Goal: Obtain resource: Obtain resource

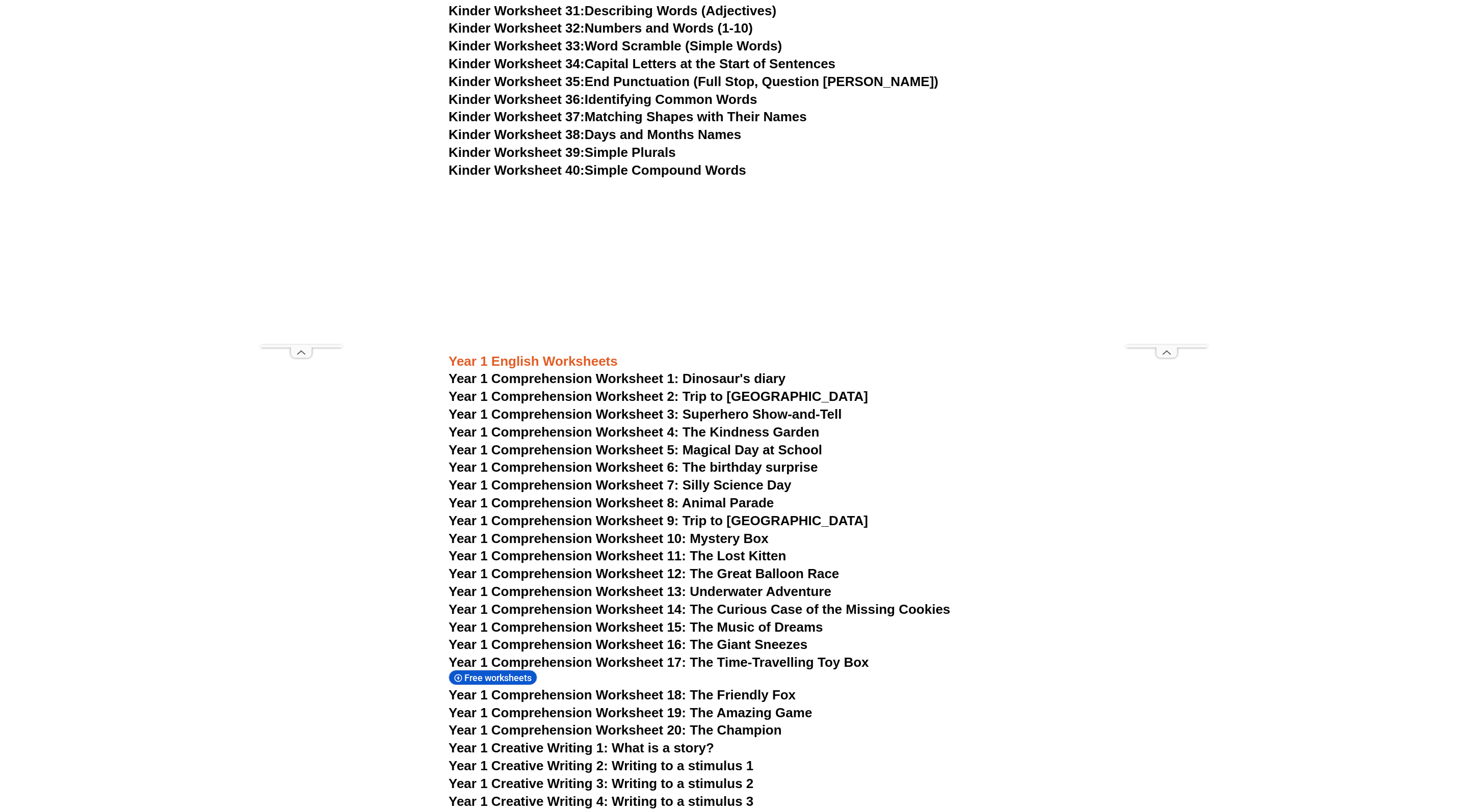
scroll to position [1176, 0]
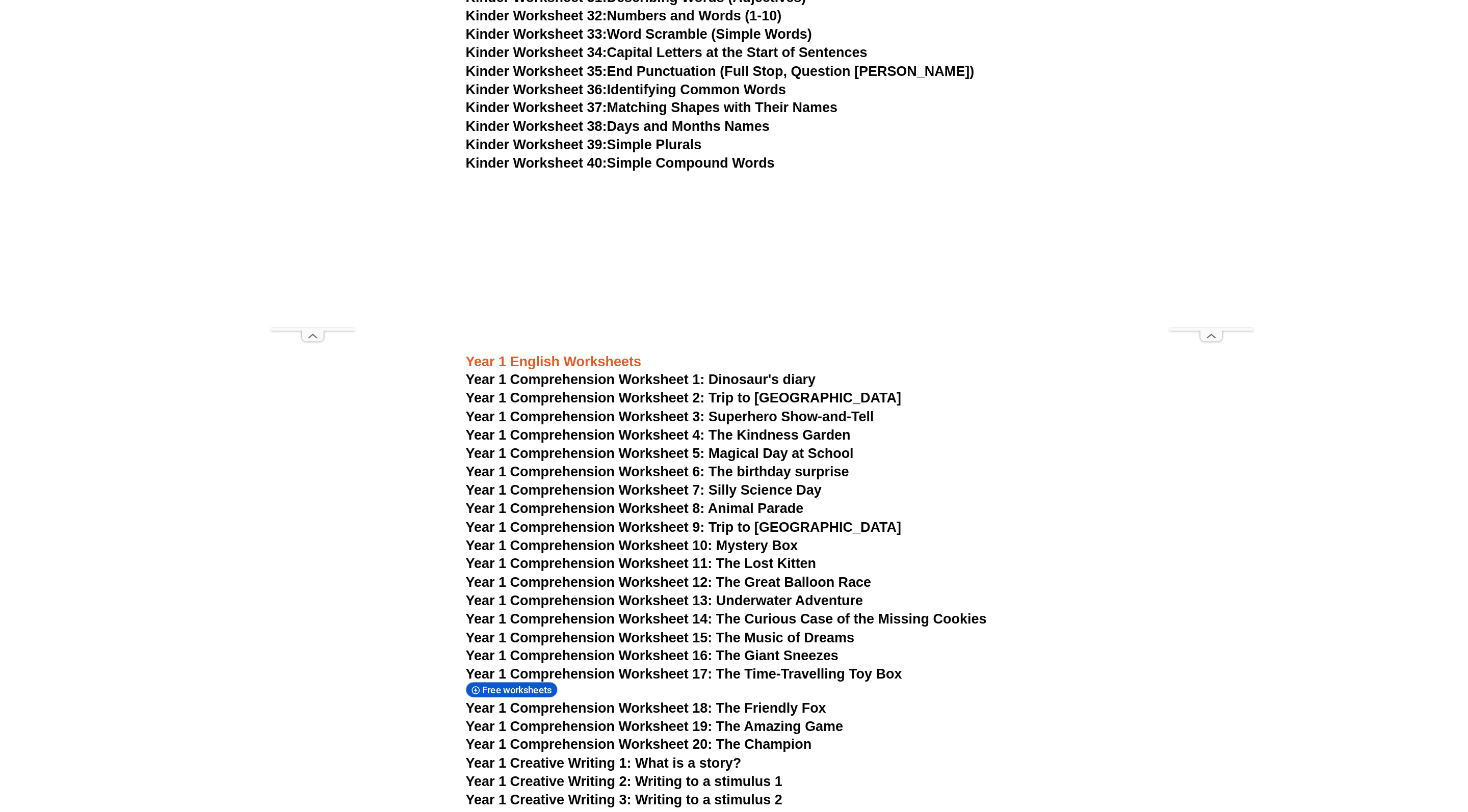
click at [616, 440] on span "Year 1 Comprehension Worksheet 4: The Kindness Garden" at bounding box center [634, 448] width 370 height 15
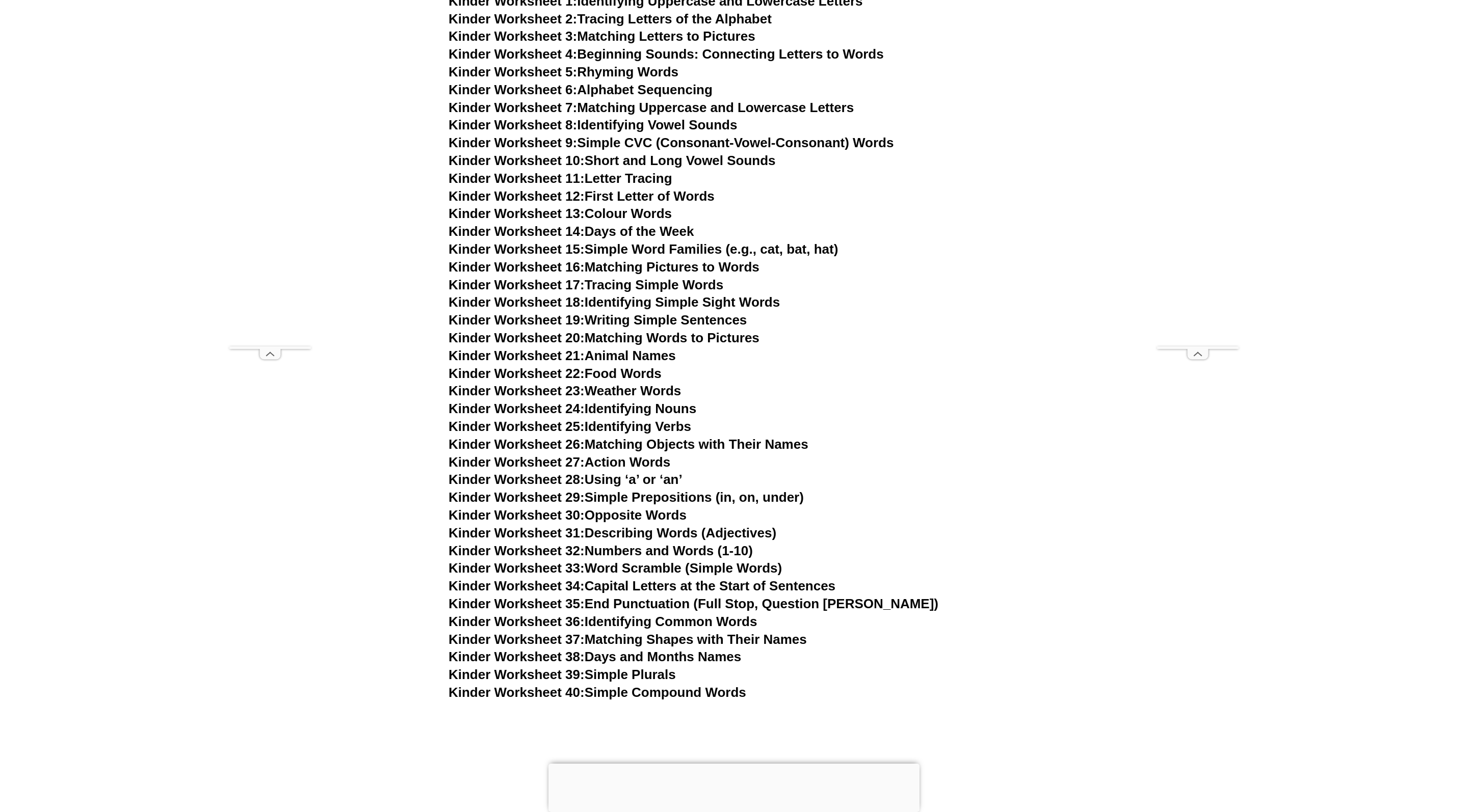
scroll to position [640, 0]
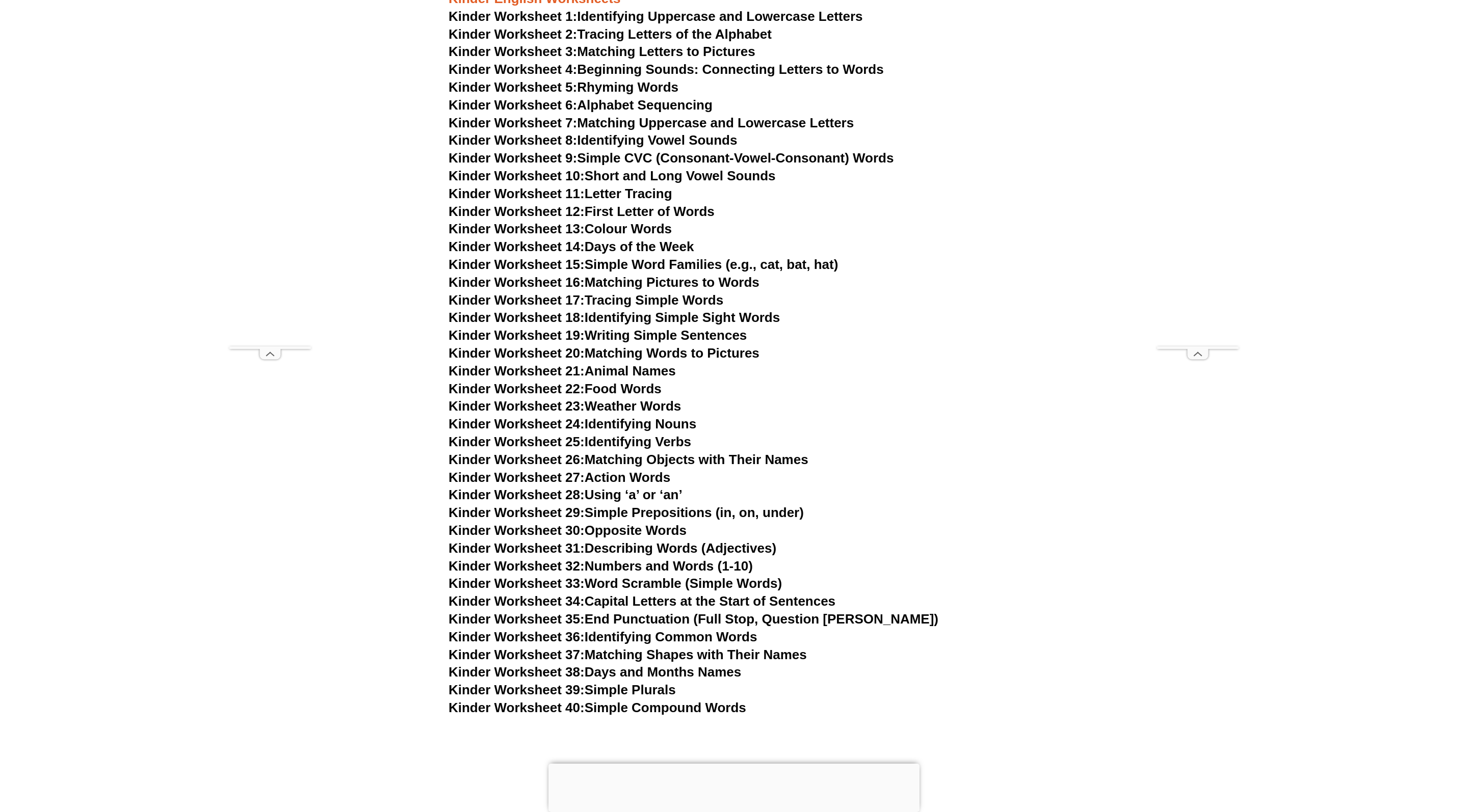
click at [678, 239] on link "Kinder Worksheet 14: Days of the Week" at bounding box center [571, 247] width 245 height 15
click at [718, 256] on link "Kinder Worksheet 15: Simple Word Families (e.g., cat, bat, hat)" at bounding box center [643, 264] width 389 height 15
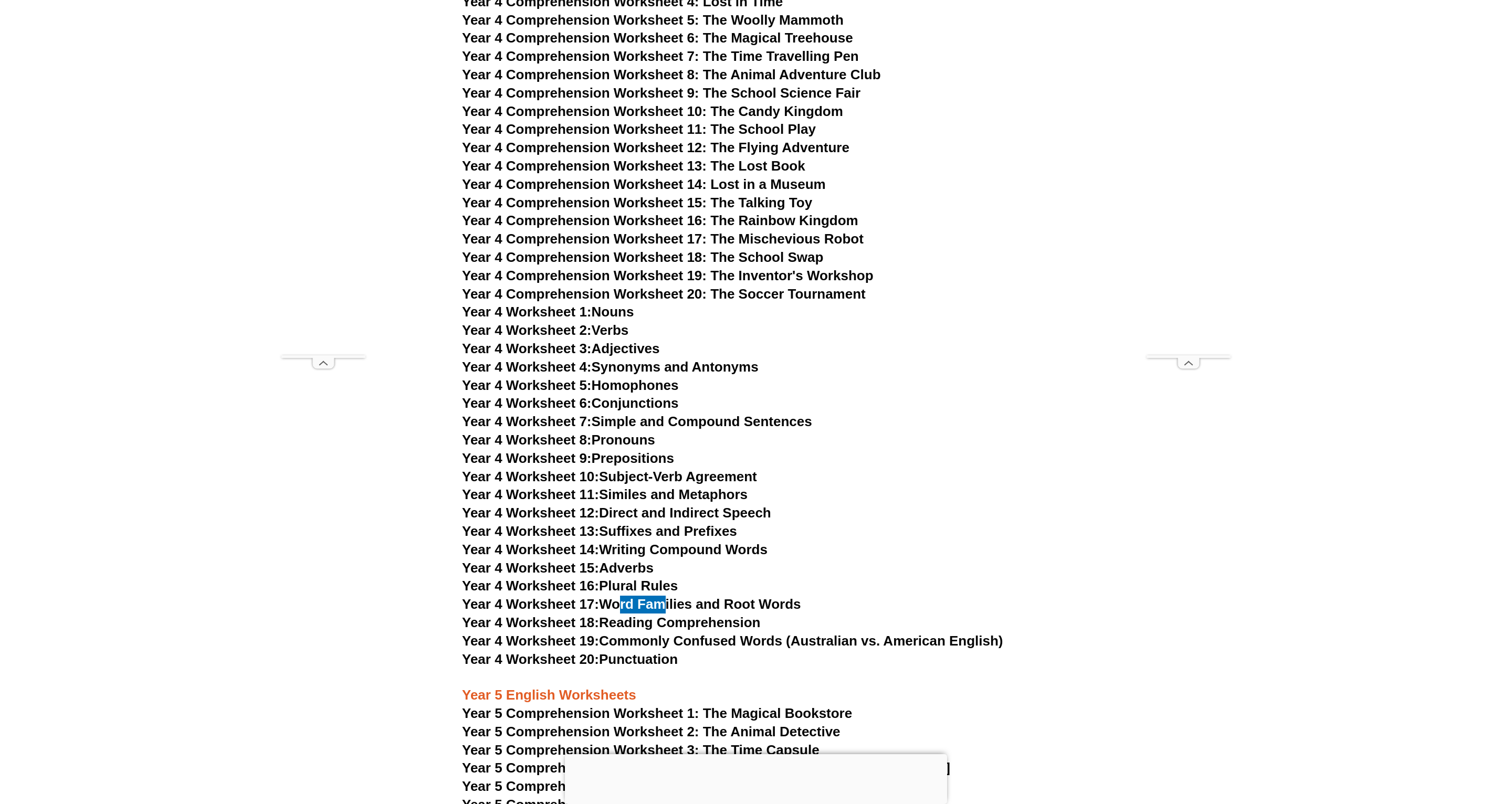
scroll to position [516, 0]
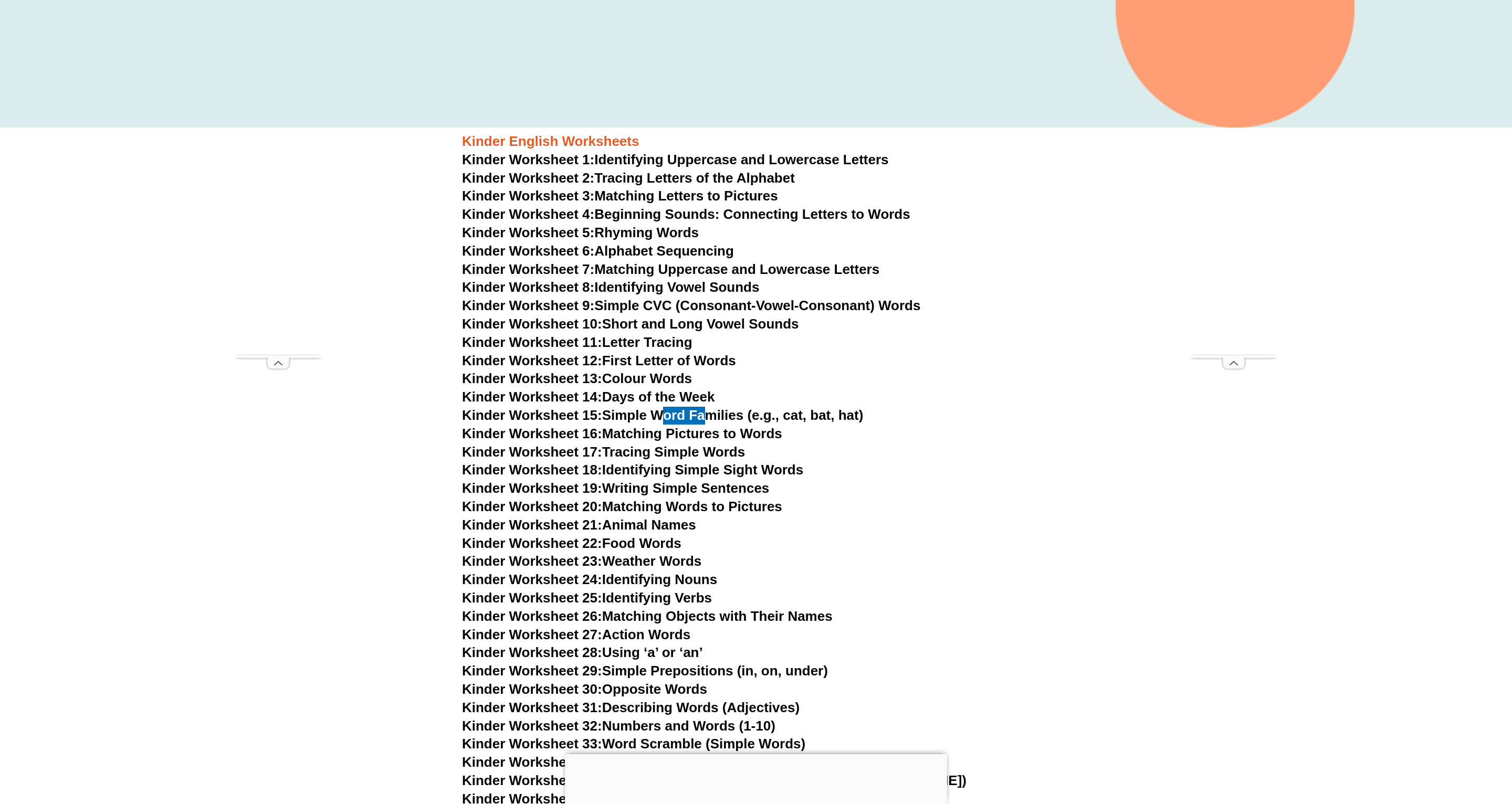
click at [655, 407] on link "Kinder Worksheet 15: Simple Word Families (e.g., cat, bat, hat)" at bounding box center [662, 415] width 401 height 16
click at [841, 352] on h3 "Kinder Worksheet 12: First Letter of Words" at bounding box center [756, 361] width 587 height 18
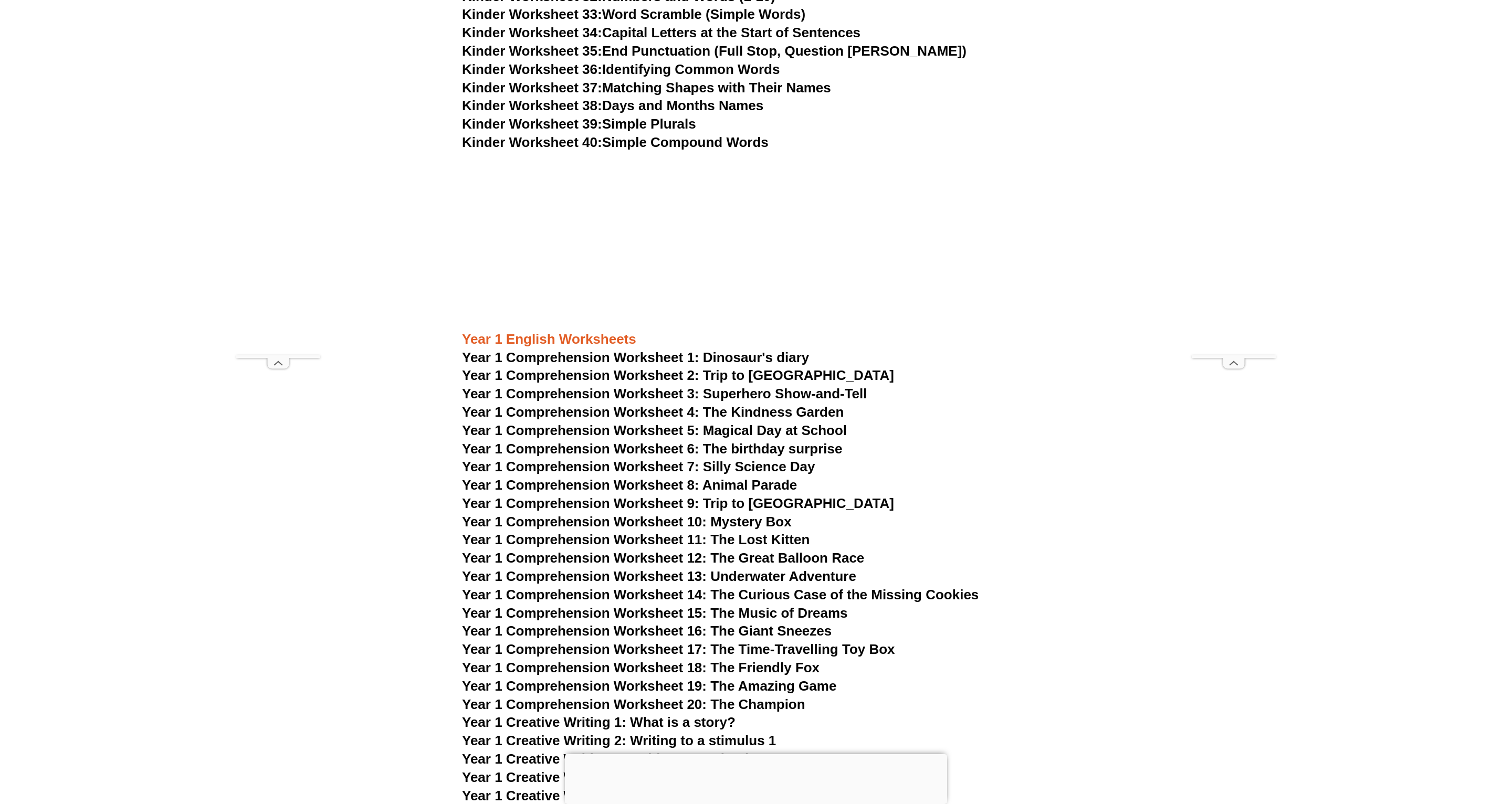
scroll to position [1265, 0]
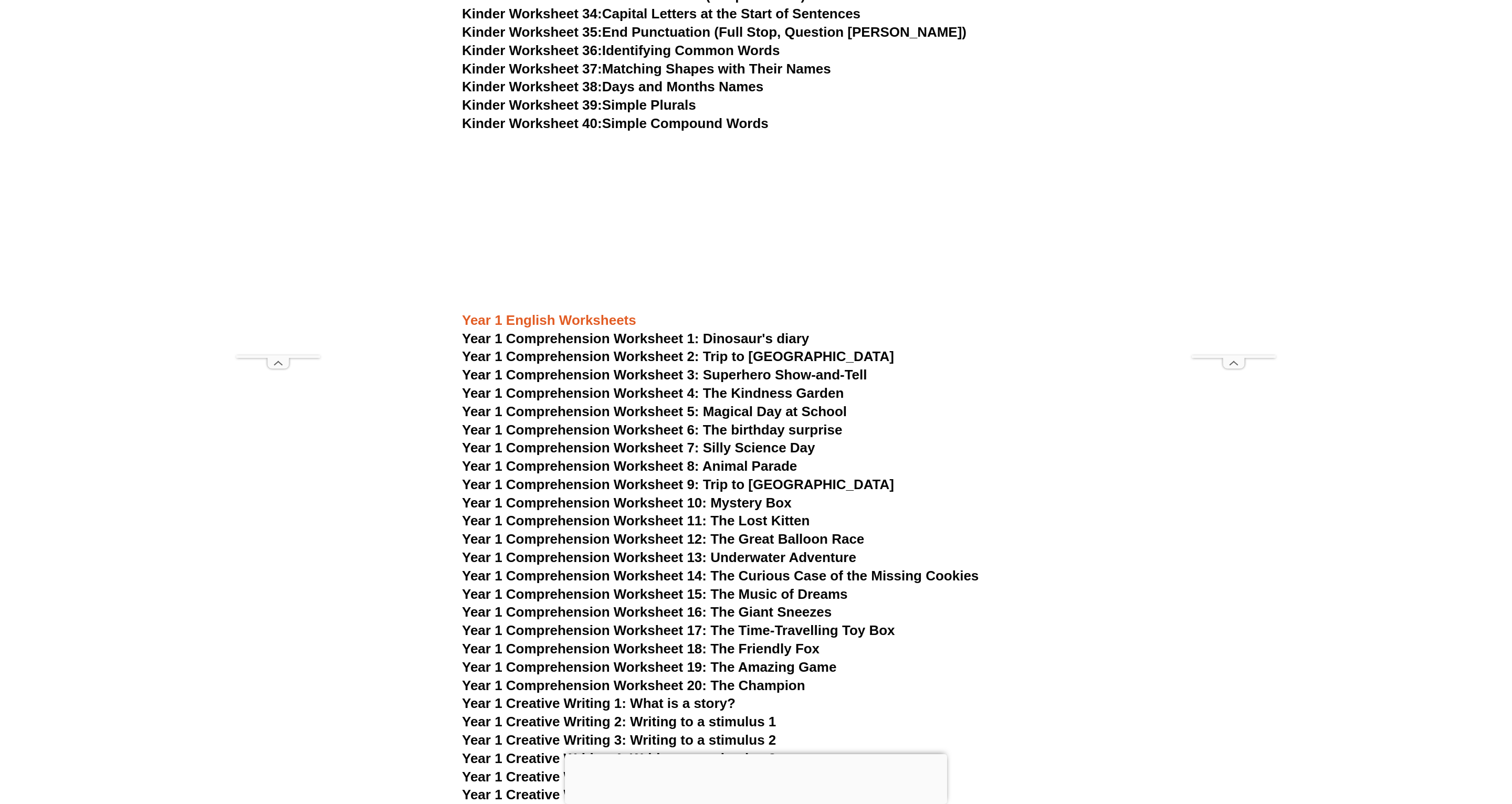
click at [636, 495] on span "Year 1 Comprehension Worksheet 10: Mystery Box" at bounding box center [627, 502] width 329 height 16
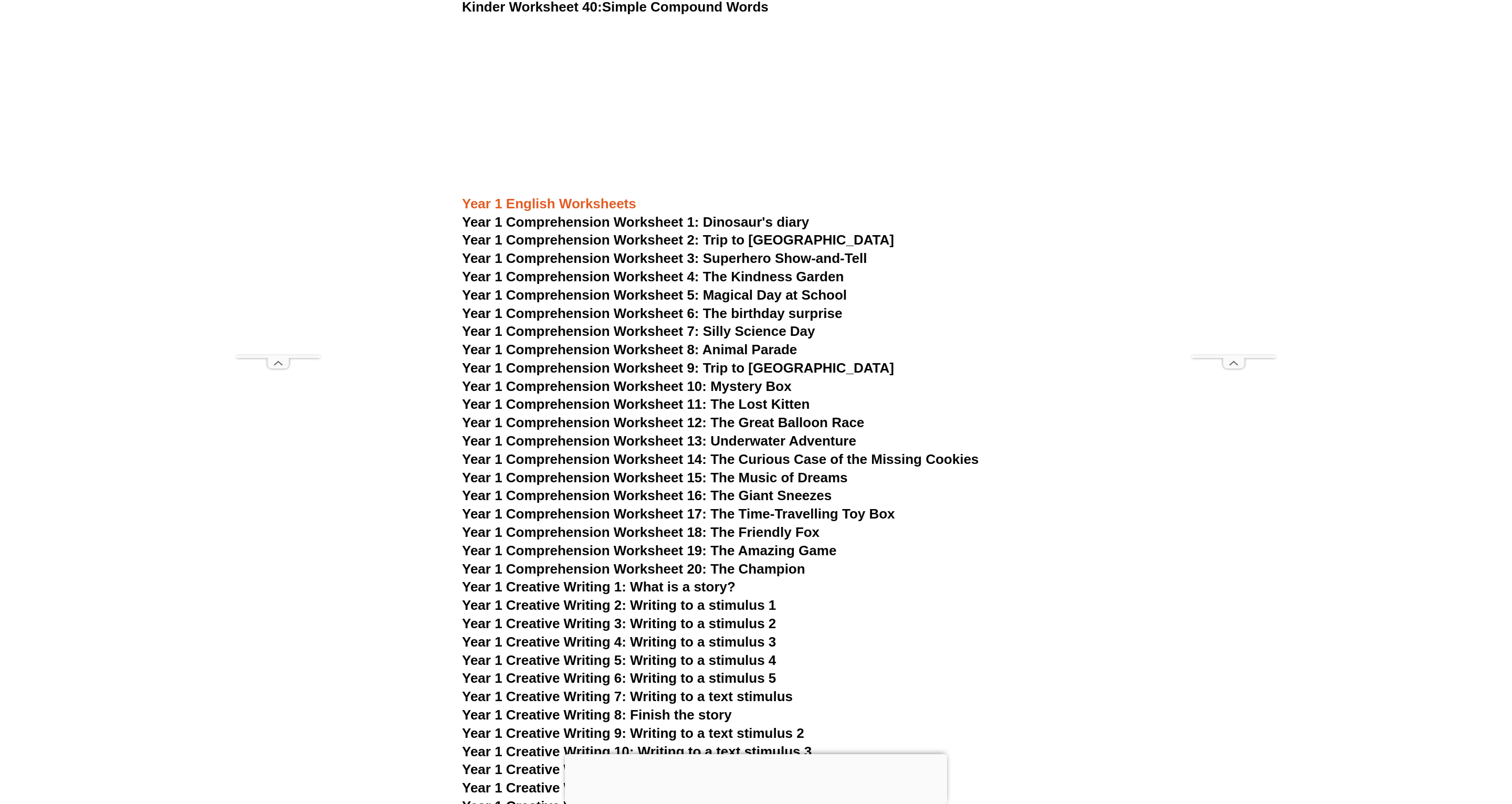
scroll to position [1783, 0]
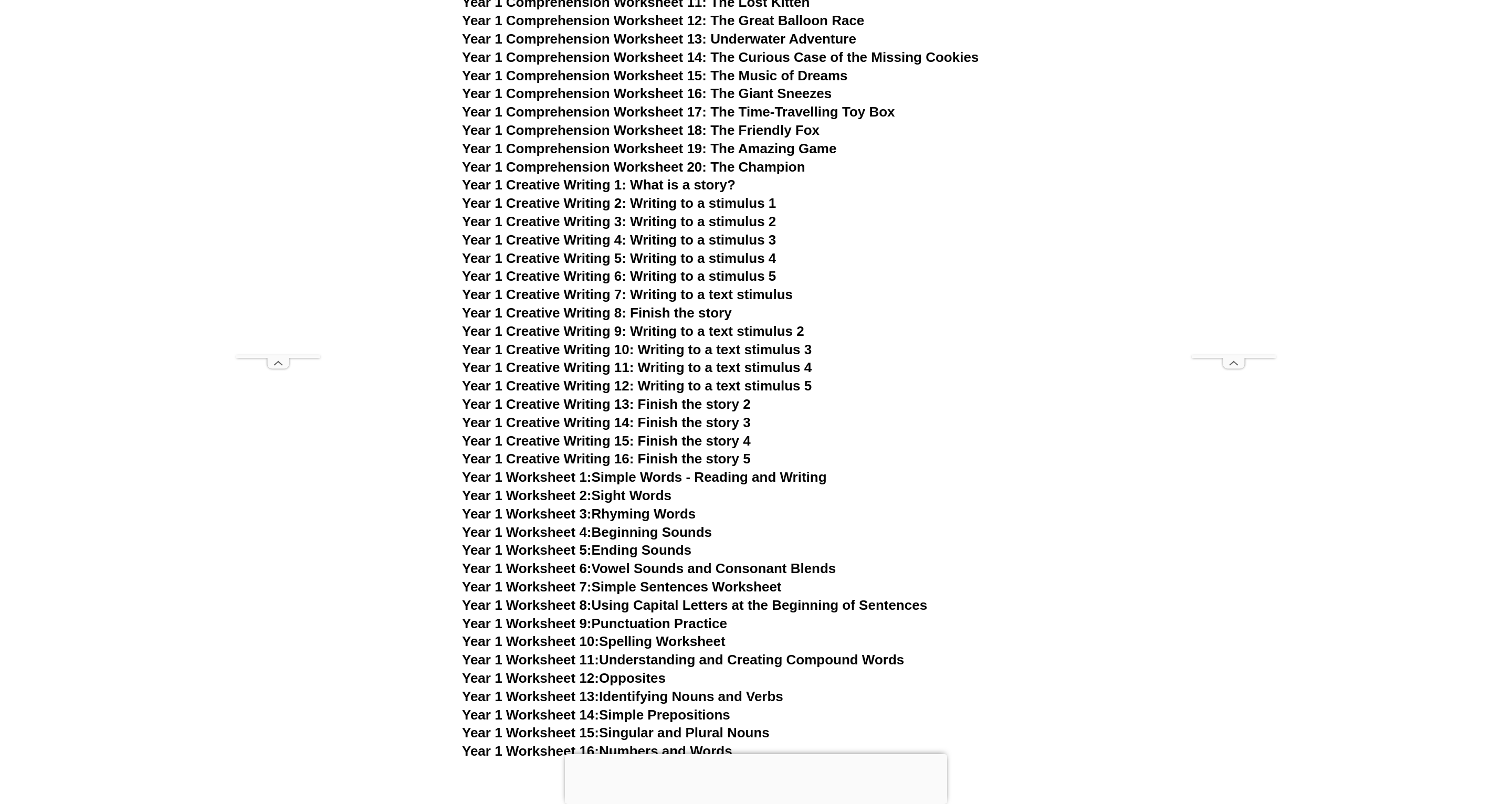
click at [663, 469] on link "Year 1 Worksheet 1: Simple Words - Reading and Writing" at bounding box center [645, 477] width 365 height 16
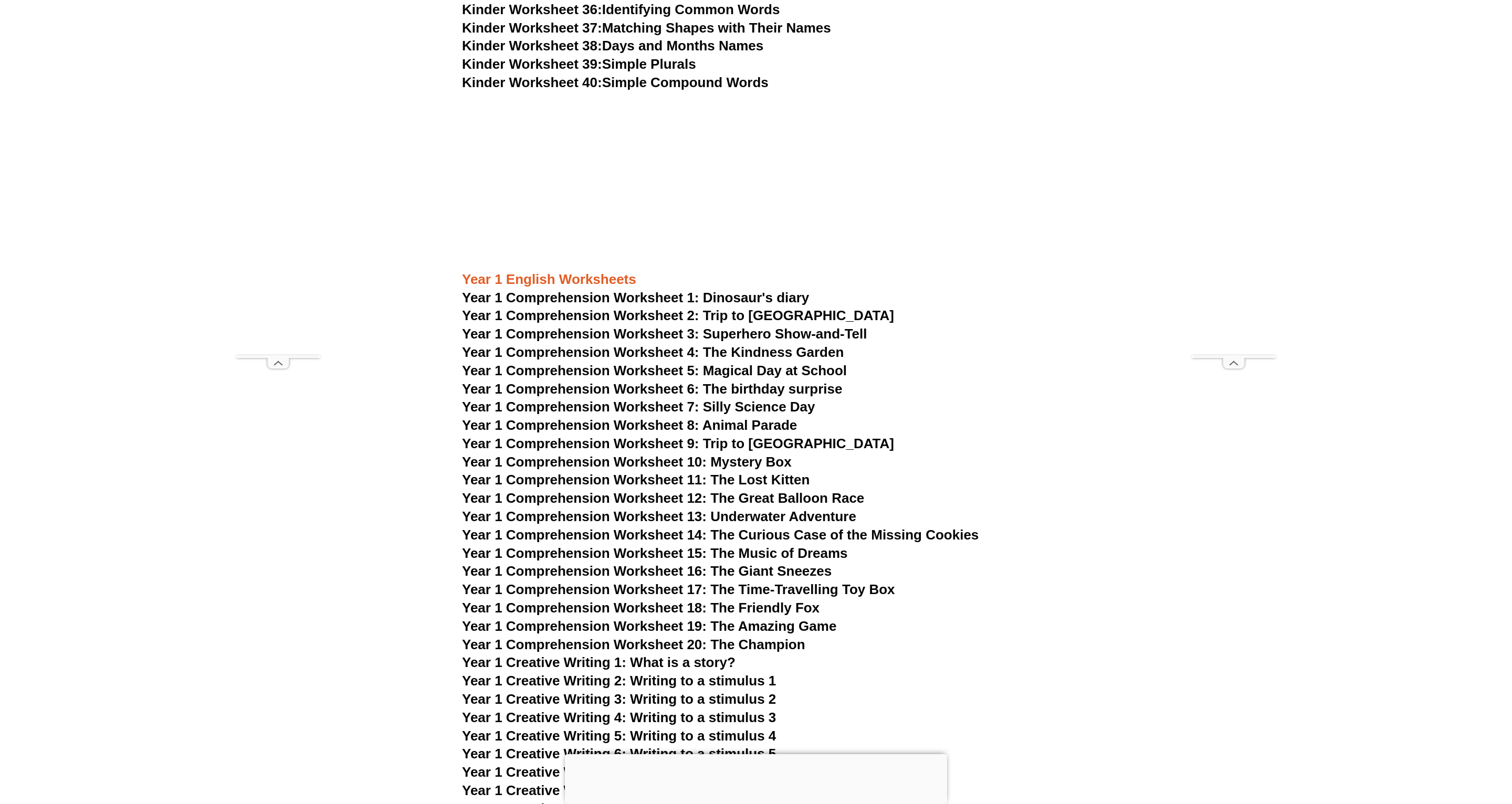
scroll to position [1134, 0]
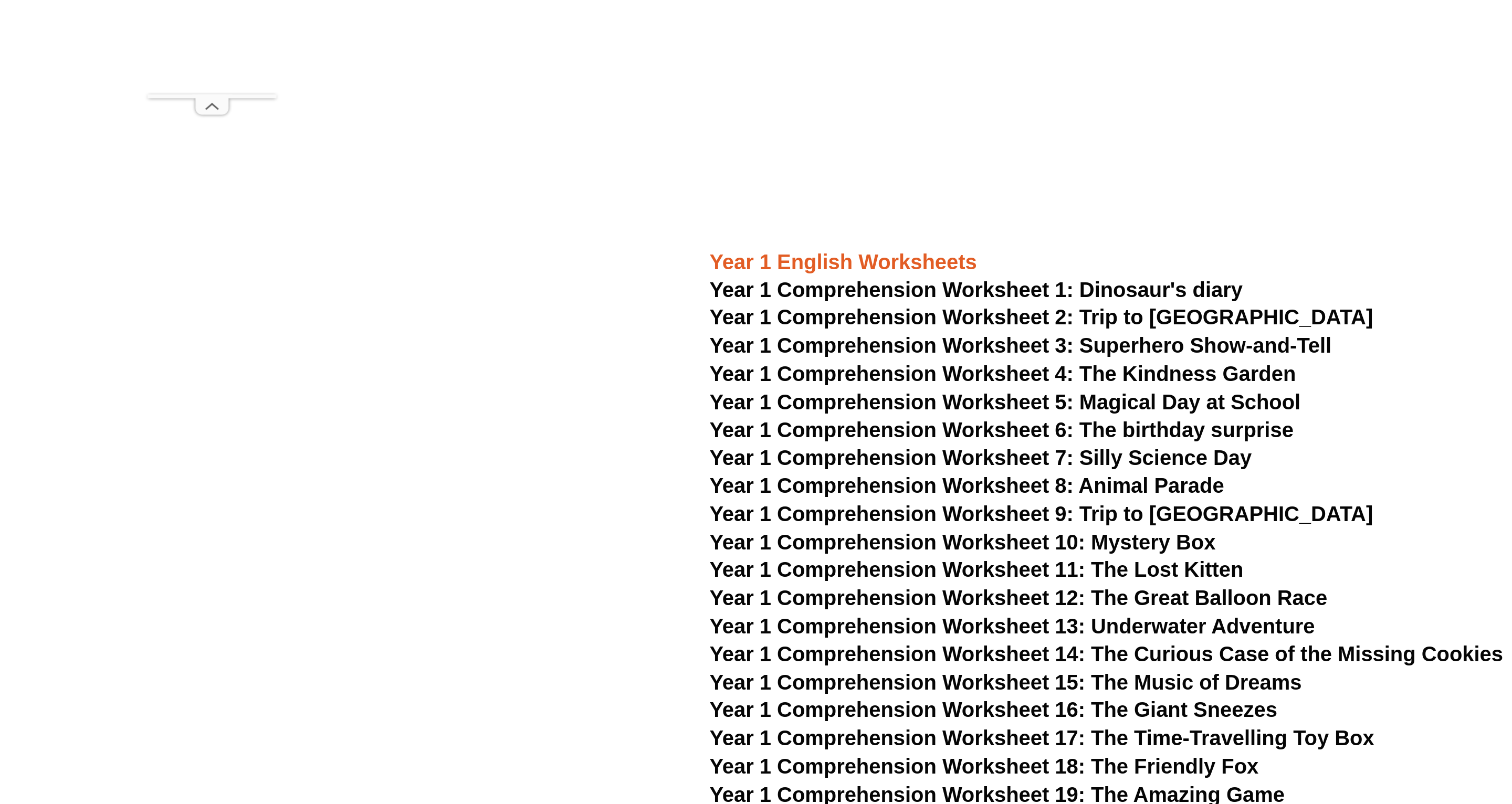
click at [539, 515] on span "Year 1 Comprehension Worksheet 4: The Kindness Garden" at bounding box center [653, 523] width 381 height 16
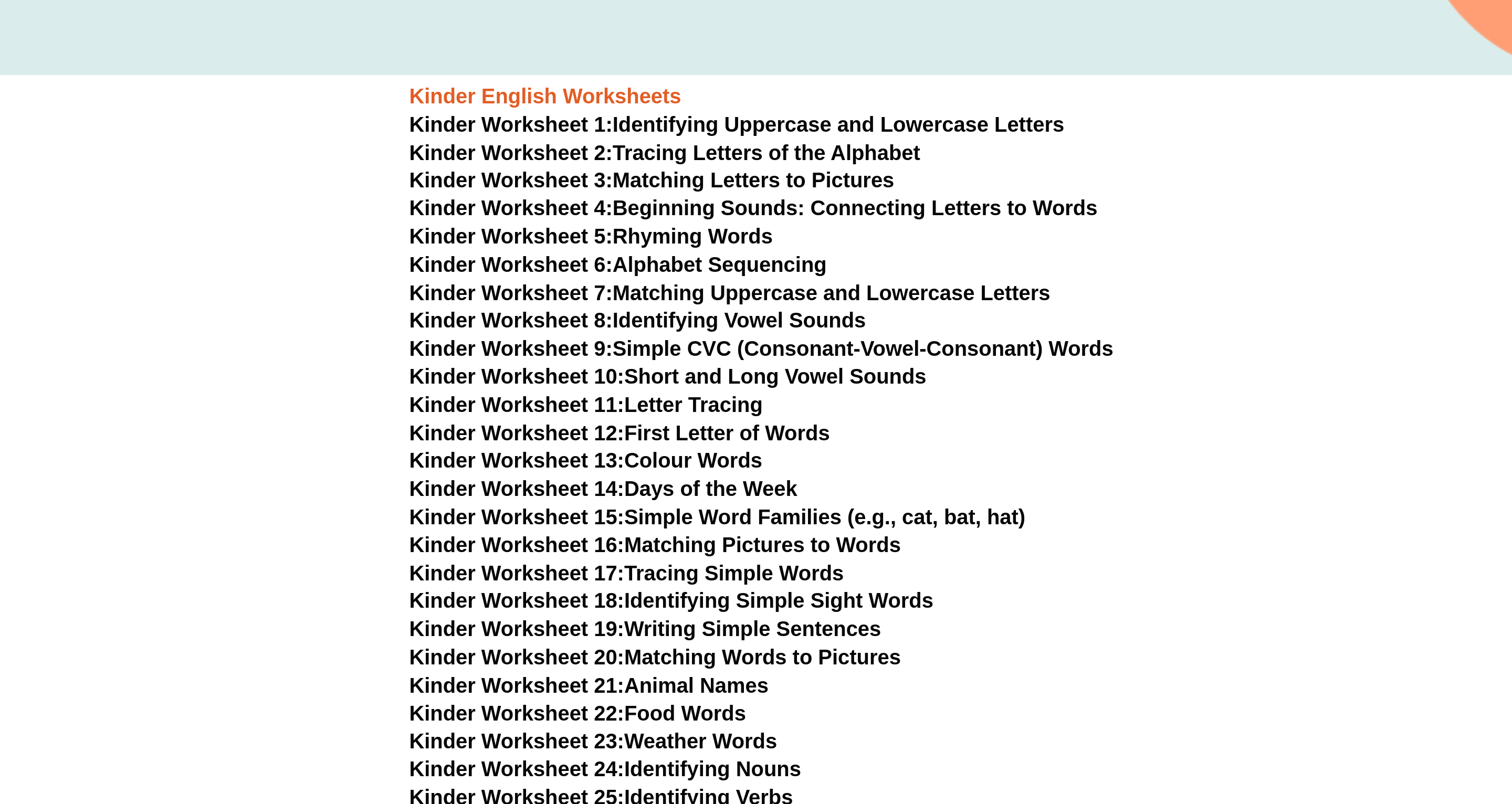
scroll to position [317, 0]
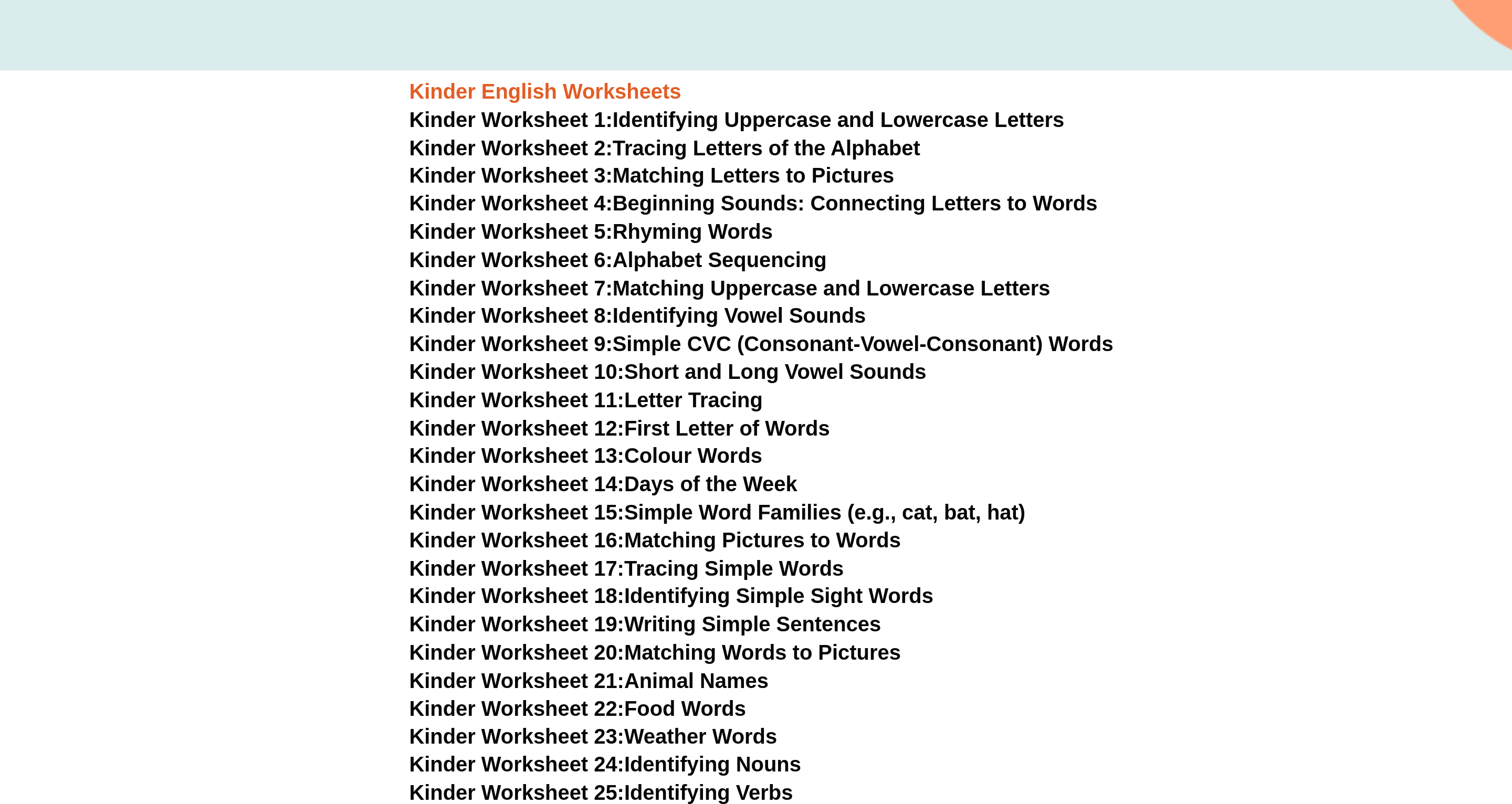
click at [482, 642] on link "Kinder Worksheet 17: Tracing Simple Words" at bounding box center [603, 650] width 283 height 16
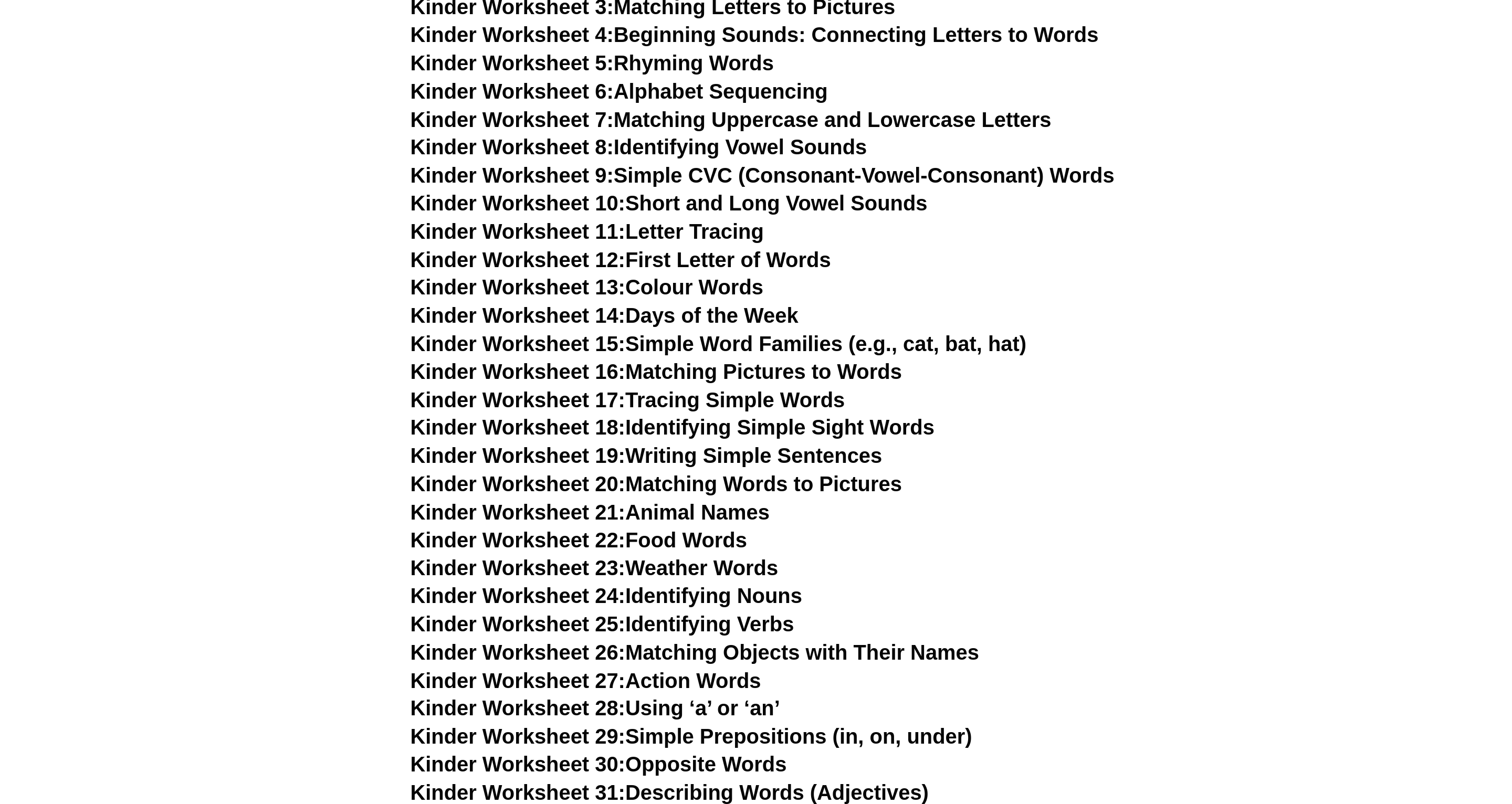
scroll to position [619, 0]
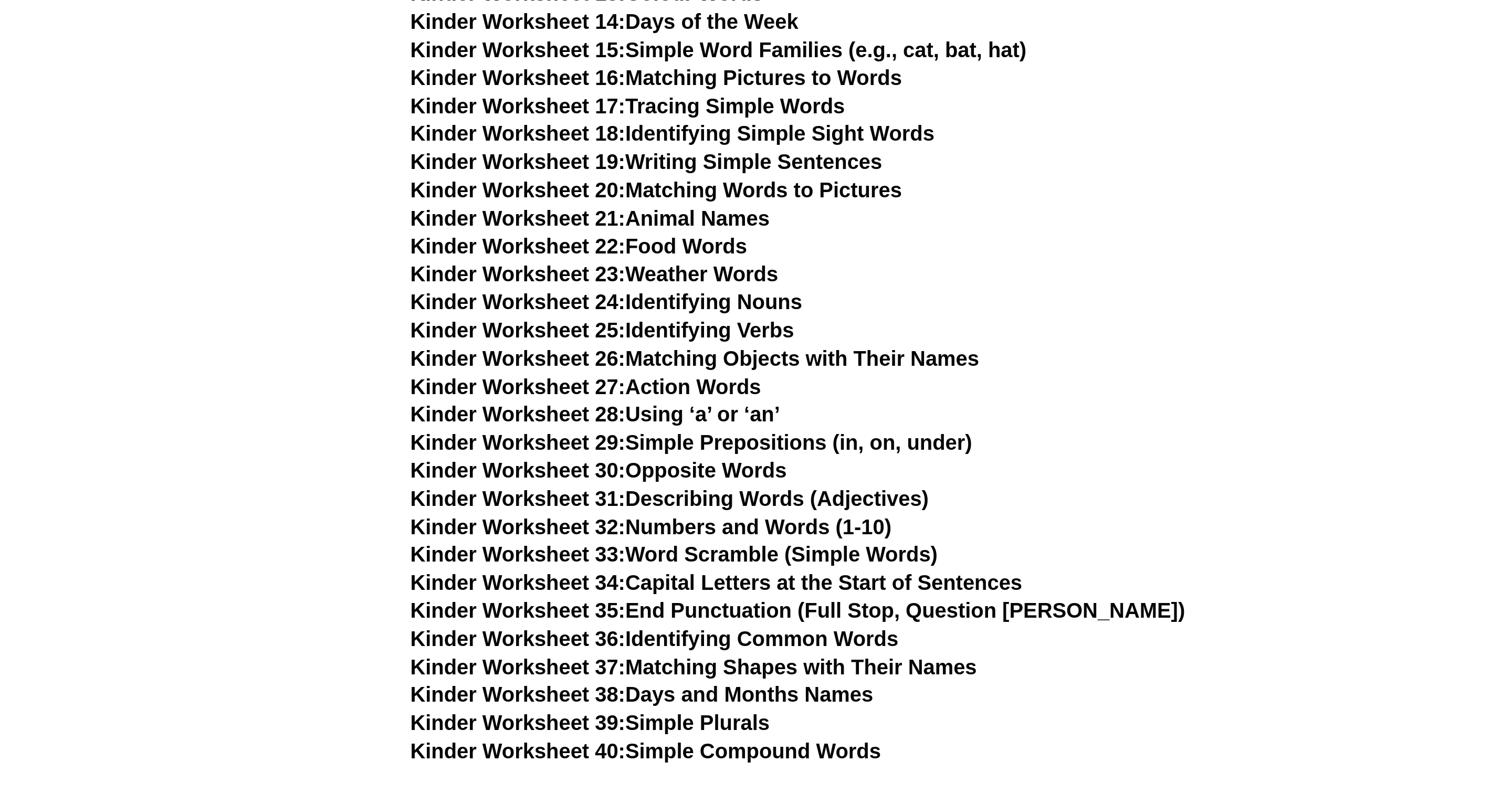
click at [516, 616] on link "Kinder Worksheet 32: Numbers and Words (1-10)" at bounding box center [619, 624] width 313 height 16
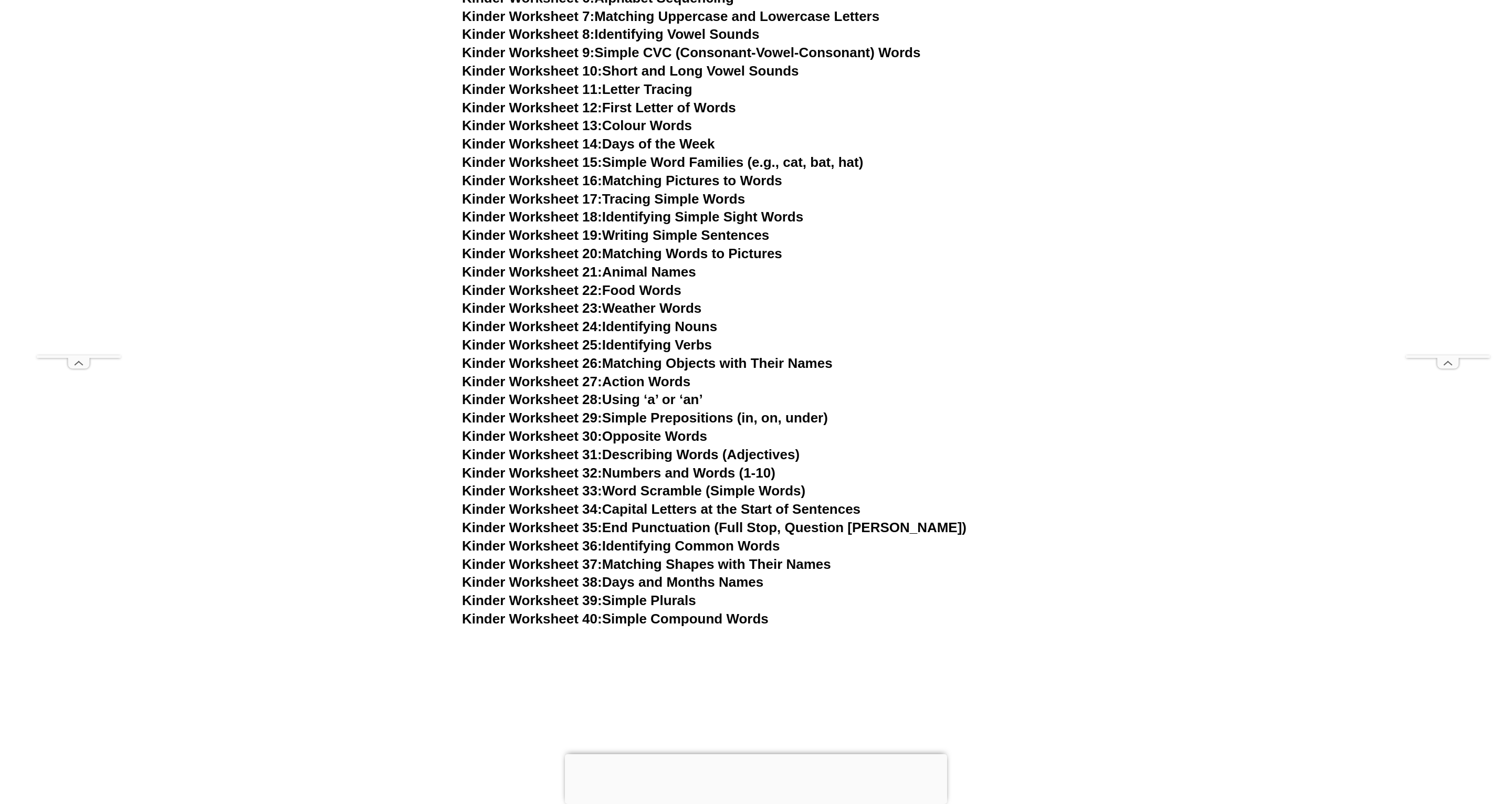
scroll to position [744, 0]
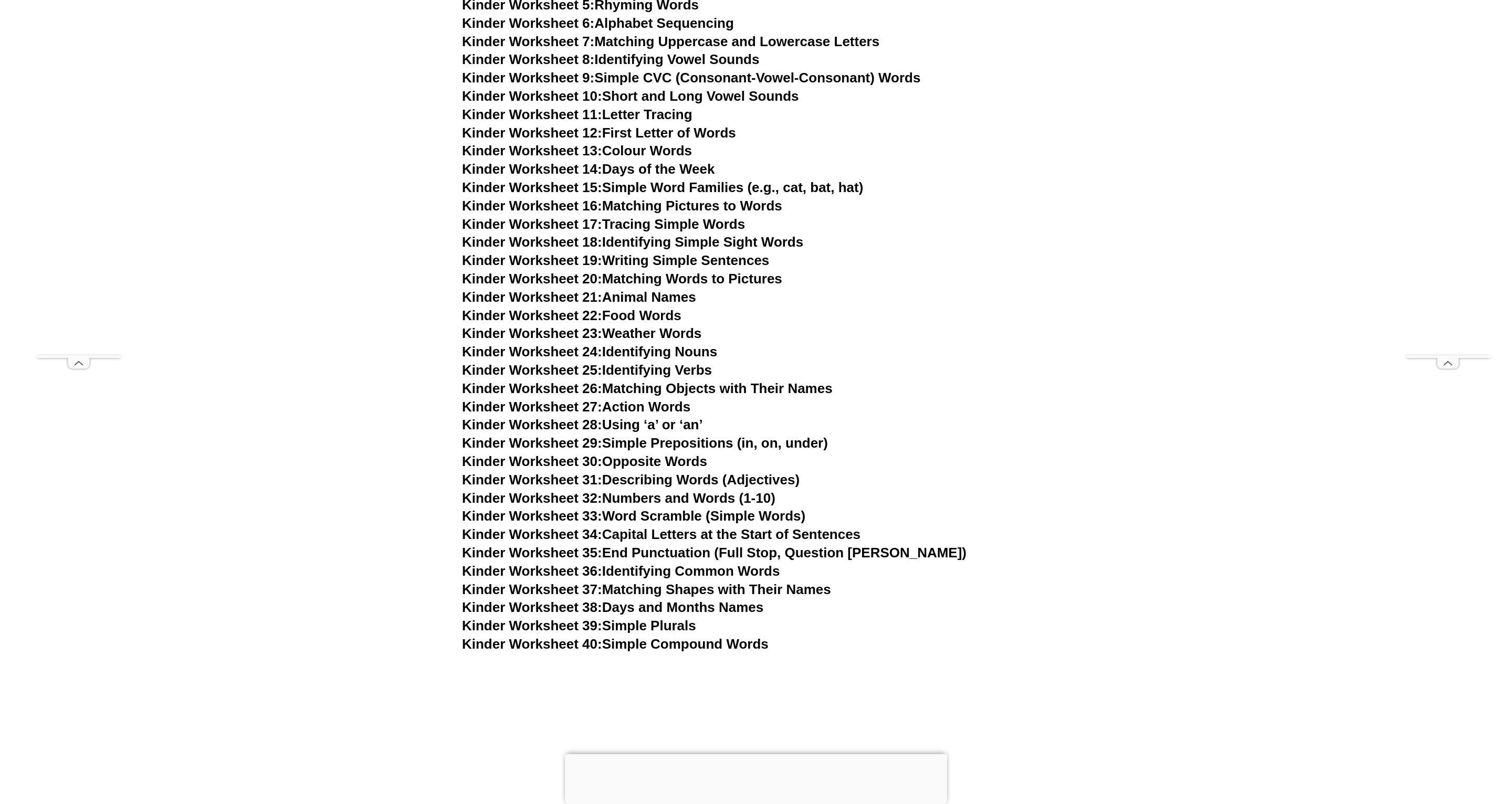
click at [743, 636] on link "Kinder Worksheet 40: Simple Compound Words" at bounding box center [615, 643] width 307 height 16
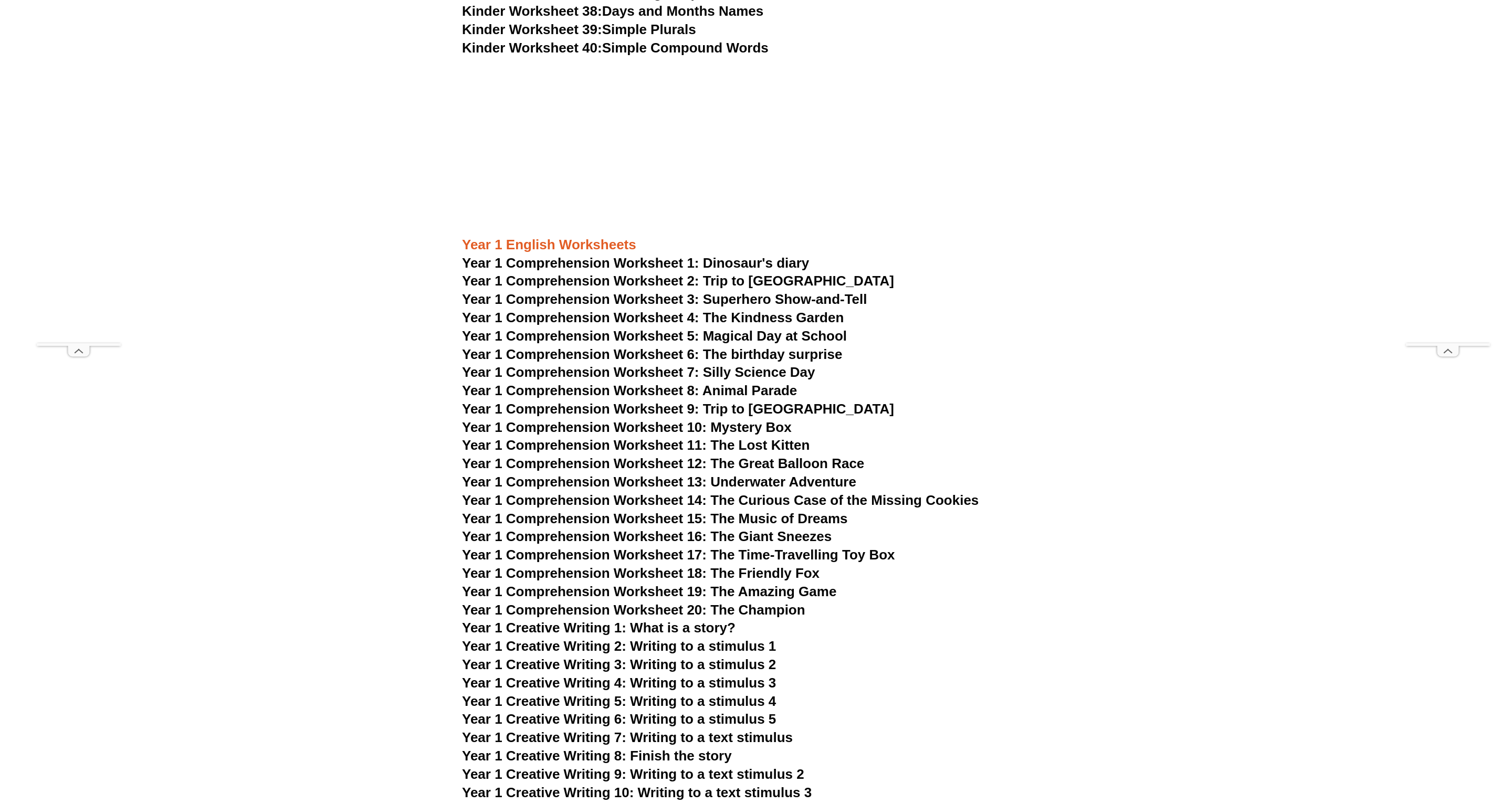
scroll to position [1249, 0]
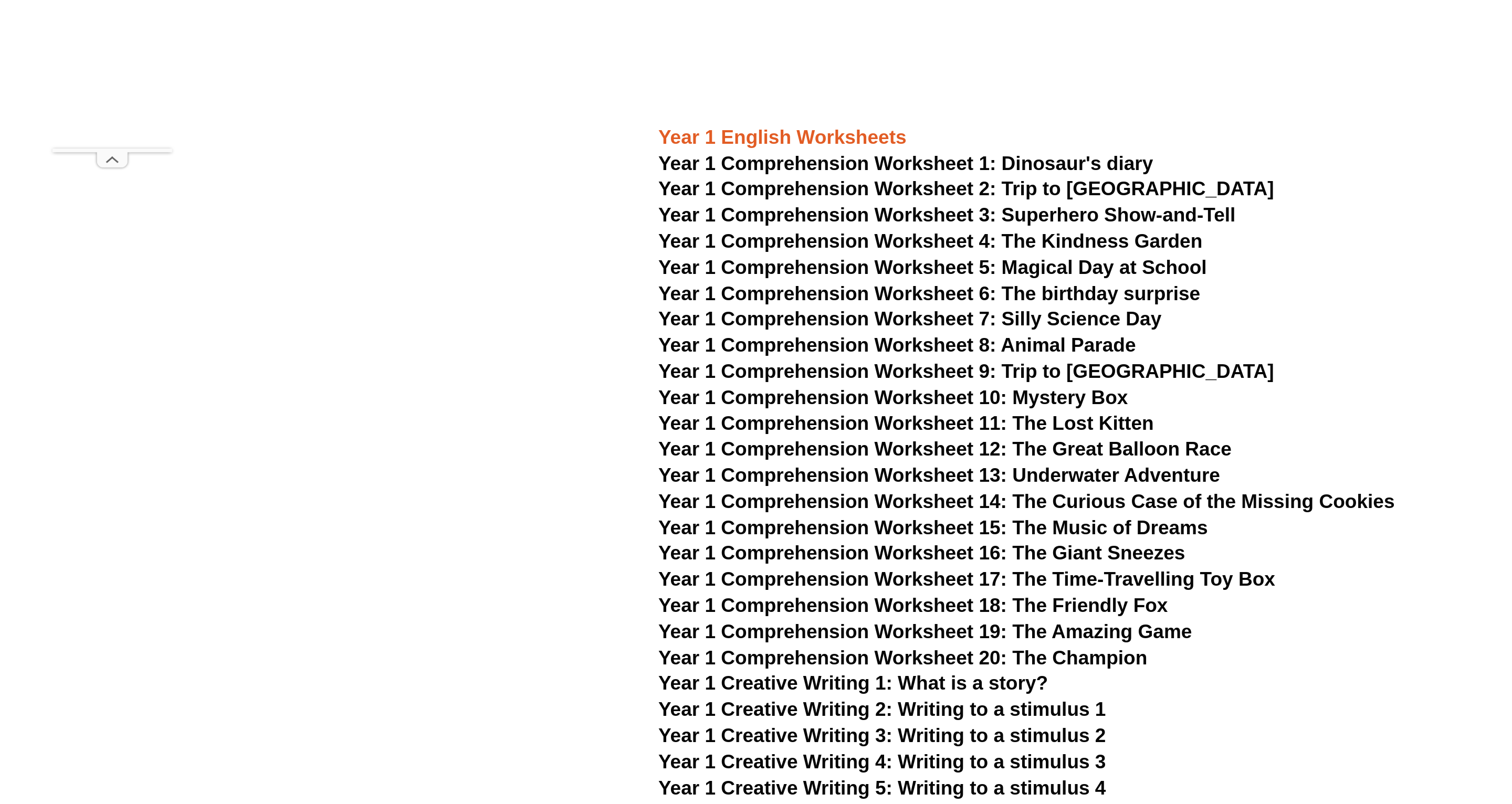
click at [683, 346] on span "Year 1 Comprehension Worksheet 1: Dinosaur's diary" at bounding box center [636, 354] width 347 height 16
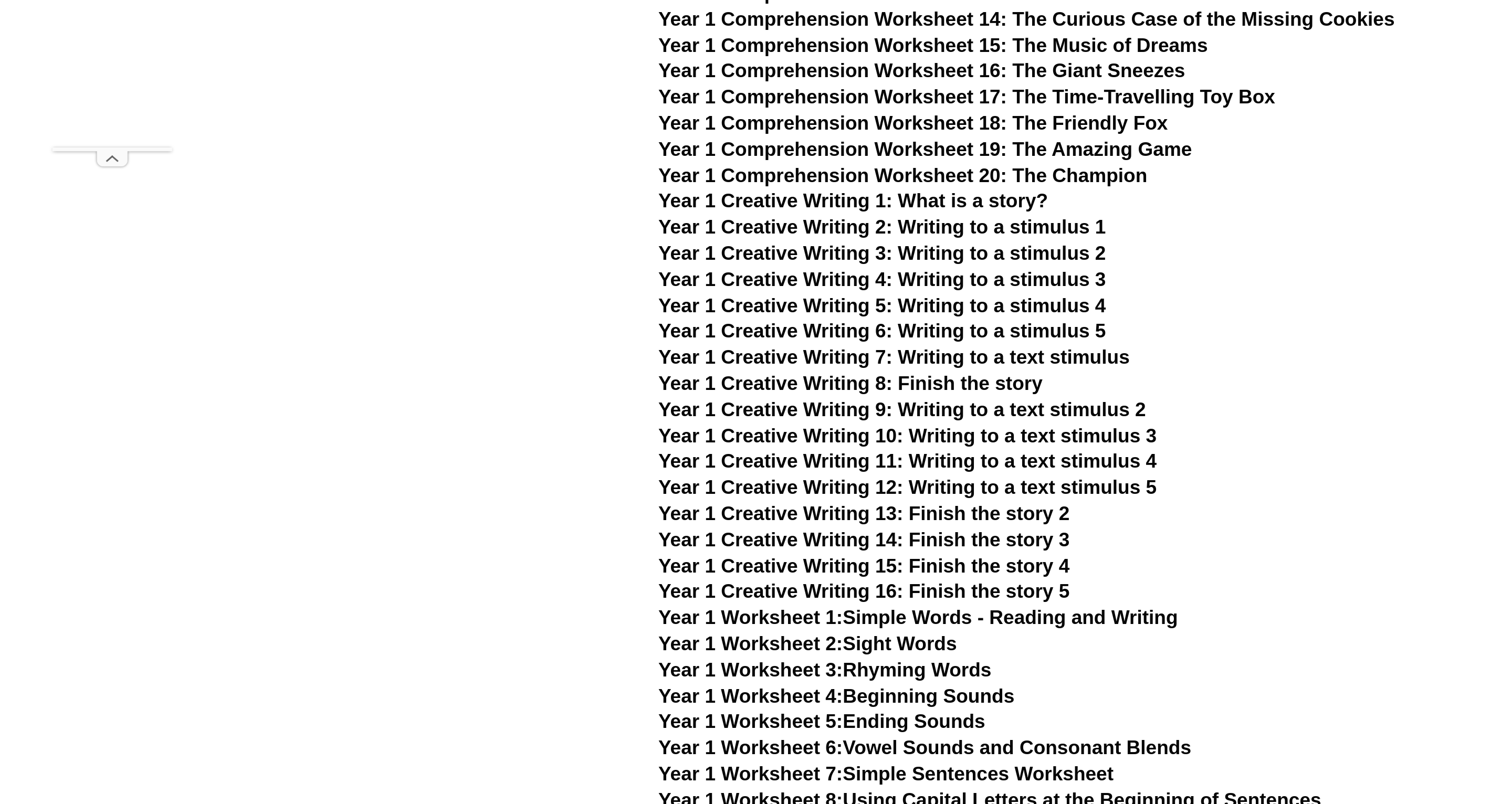
scroll to position [2062, 0]
